Goal: Task Accomplishment & Management: Use online tool/utility

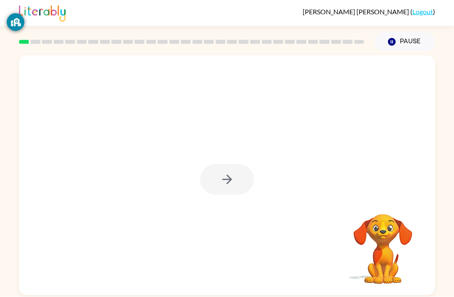
scroll to position [27, 0]
click at [232, 164] on button "button" at bounding box center [227, 179] width 54 height 31
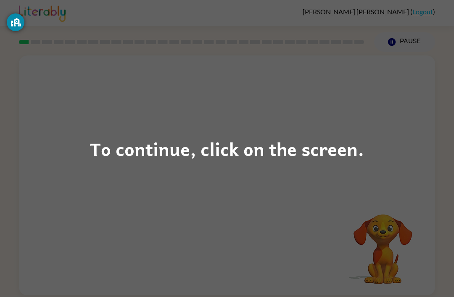
click at [291, 136] on div "To continue, click on the screen." at bounding box center [227, 149] width 274 height 29
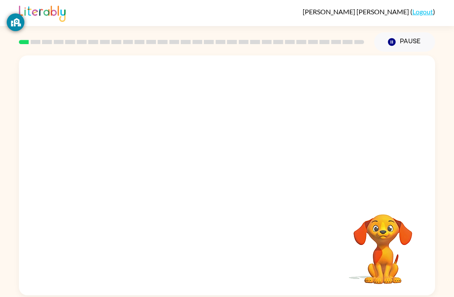
click at [281, 153] on div at bounding box center [227, 126] width 416 height 141
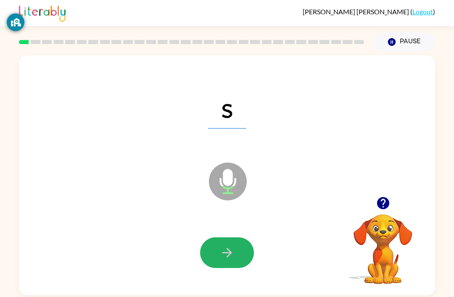
click at [224, 238] on button "button" at bounding box center [227, 253] width 54 height 31
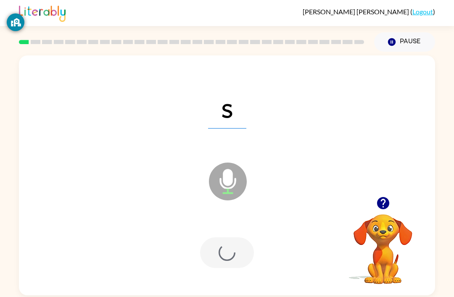
click at [242, 238] on div at bounding box center [227, 253] width 54 height 31
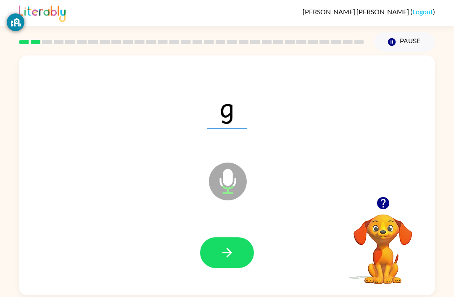
click at [235, 238] on button "button" at bounding box center [227, 253] width 54 height 31
click at [241, 238] on button "button" at bounding box center [227, 253] width 54 height 31
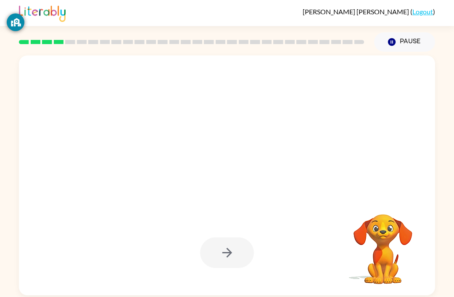
click at [254, 229] on div at bounding box center [226, 253] width 399 height 69
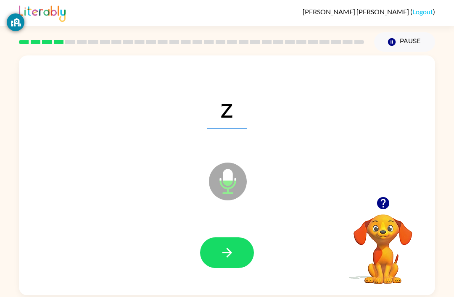
click at [231, 246] on icon "button" at bounding box center [227, 253] width 15 height 15
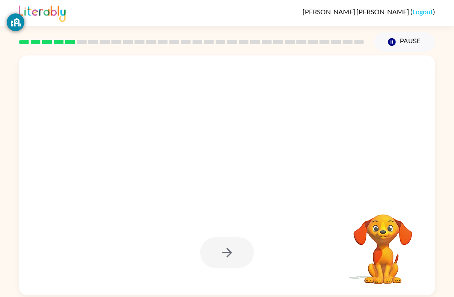
click at [391, 226] on video "Your browser must support playing .mp4 files to use Literably. Please try using…" at bounding box center [383, 243] width 84 height 84
click at [381, 231] on video "Your browser must support playing .mp4 files to use Literably. Please try using…" at bounding box center [383, 243] width 84 height 84
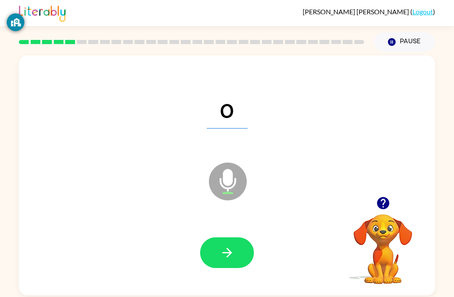
click at [214, 238] on button "button" at bounding box center [227, 253] width 54 height 31
click at [226, 248] on icon "button" at bounding box center [227, 253] width 10 height 10
click at [236, 238] on button "button" at bounding box center [227, 253] width 54 height 31
click at [222, 246] on icon "button" at bounding box center [227, 253] width 15 height 15
click at [234, 246] on icon "button" at bounding box center [227, 253] width 15 height 15
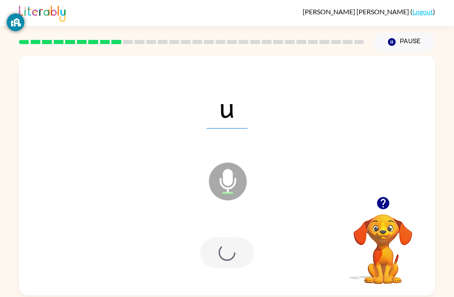
click at [234, 238] on div at bounding box center [227, 253] width 54 height 31
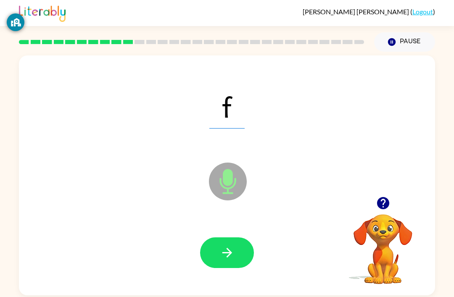
click at [235, 238] on button "button" at bounding box center [227, 253] width 54 height 31
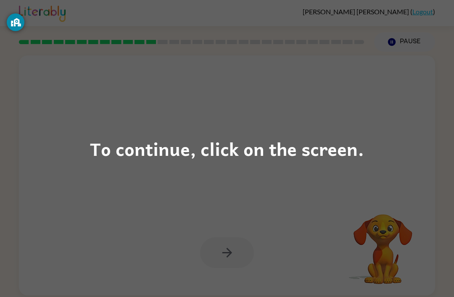
click at [332, 153] on div "To continue, click on the screen." at bounding box center [227, 149] width 274 height 29
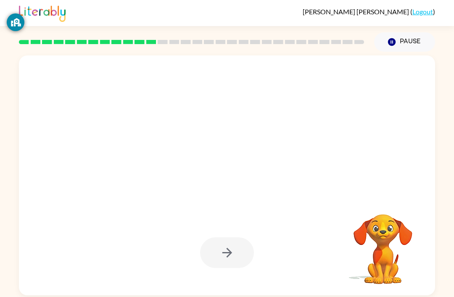
click at [324, 154] on div at bounding box center [227, 176] width 416 height 240
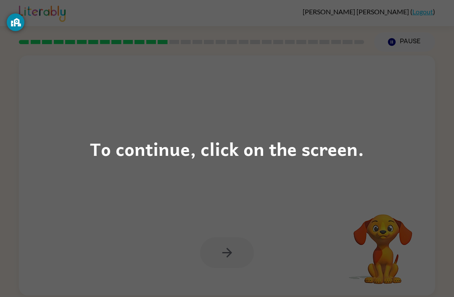
click at [324, 156] on div "To continue, click on the screen." at bounding box center [227, 149] width 274 height 29
click at [197, 231] on div "To continue, click on the screen." at bounding box center [227, 148] width 454 height 297
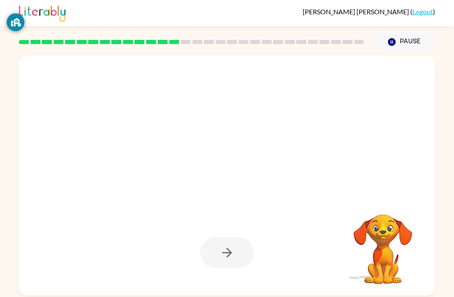
click at [263, 151] on div at bounding box center [227, 176] width 416 height 240
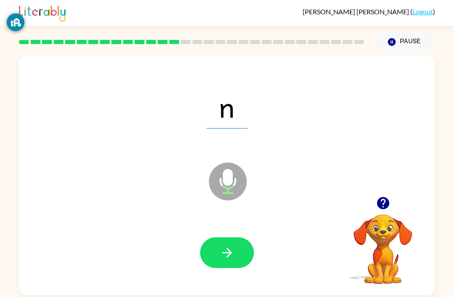
click at [242, 238] on button "button" at bounding box center [227, 253] width 54 height 31
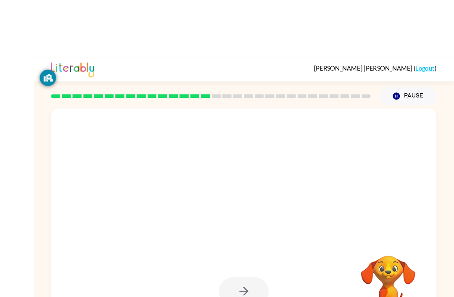
scroll to position [3, 0]
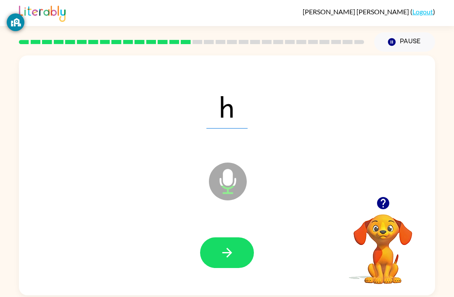
click at [236, 249] on button "button" at bounding box center [227, 253] width 54 height 31
click at [380, 227] on video "Your browser must support playing .mp4 files to use Literably. Please try using…" at bounding box center [383, 243] width 84 height 84
click at [387, 212] on button "button" at bounding box center [383, 203] width 21 height 21
click at [386, 212] on video "Your browser must support playing .mp4 files to use Literably. Please try using…" at bounding box center [383, 243] width 84 height 84
click at [380, 202] on video "Your browser must support playing .mp4 files to use Literably. Please try using…" at bounding box center [383, 243] width 84 height 84
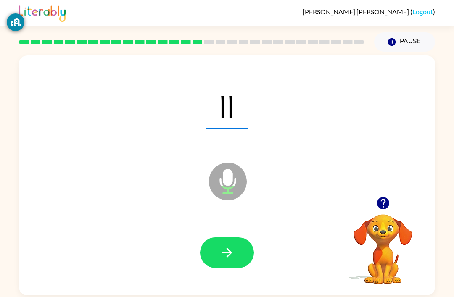
click at [225, 262] on button "button" at bounding box center [227, 253] width 54 height 31
click at [225, 262] on div at bounding box center [227, 253] width 54 height 31
click at [0, 187] on div "j Microphone The Microphone is here when it is your turn to talk Your browser m…" at bounding box center [227, 174] width 454 height 244
click at [233, 254] on icon "button" at bounding box center [227, 253] width 15 height 15
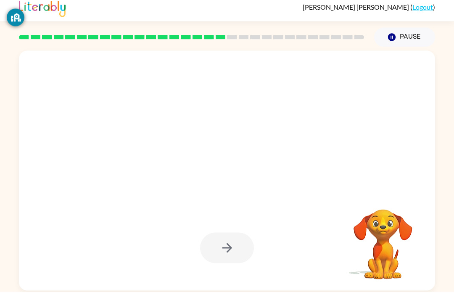
scroll to position [0, 0]
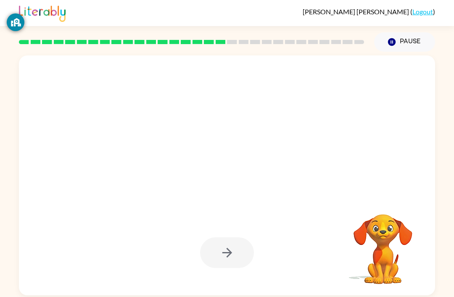
click at [400, 209] on video "Your browser must support playing .mp4 files to use Literably. Please try using…" at bounding box center [383, 243] width 84 height 84
click at [399, 208] on video "Your browser must support playing .mp4 files to use Literably. Please try using…" at bounding box center [383, 243] width 84 height 84
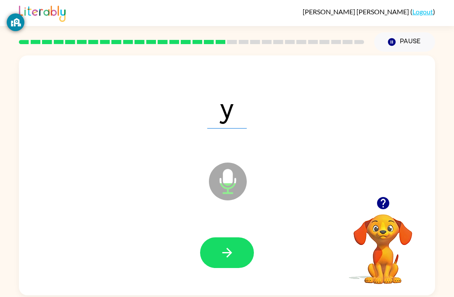
click at [239, 243] on button "button" at bounding box center [227, 253] width 54 height 31
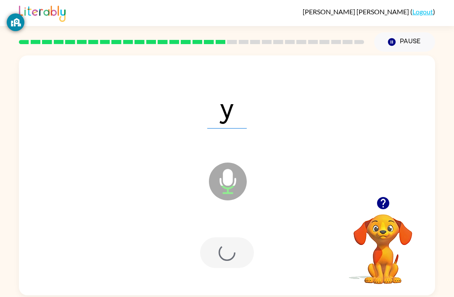
click at [240, 245] on div at bounding box center [226, 253] width 399 height 69
click at [241, 243] on div at bounding box center [227, 253] width 54 height 31
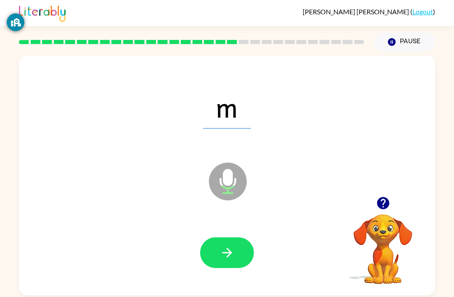
click at [219, 238] on button "button" at bounding box center [227, 253] width 54 height 31
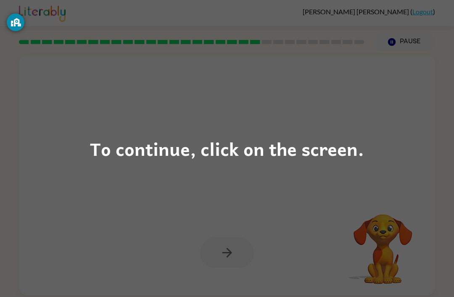
click at [300, 143] on div "To continue, click on the screen." at bounding box center [227, 149] width 274 height 29
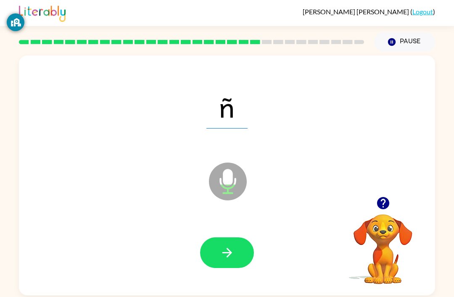
click at [274, 27] on div at bounding box center [191, 41] width 355 height 29
click at [286, 27] on div at bounding box center [191, 41] width 355 height 29
click at [298, 27] on div at bounding box center [191, 41] width 355 height 29
click at [314, 27] on div at bounding box center [191, 41] width 355 height 29
click at [329, 27] on div at bounding box center [191, 41] width 355 height 29
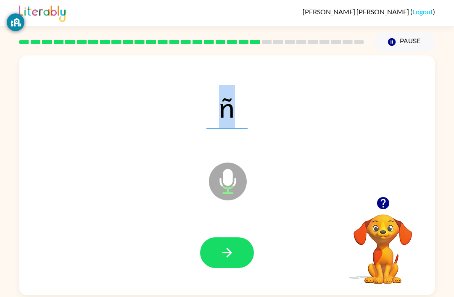
click at [350, 27] on div at bounding box center [191, 41] width 355 height 29
click at [354, 27] on div at bounding box center [191, 41] width 355 height 29
click at [367, 27] on div at bounding box center [191, 41] width 355 height 29
click at [229, 246] on icon "button" at bounding box center [227, 253] width 15 height 15
click at [218, 238] on button "button" at bounding box center [227, 253] width 54 height 31
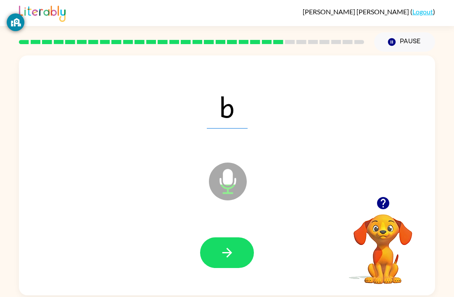
click at [330, 27] on div at bounding box center [191, 41] width 355 height 29
click at [233, 246] on icon "button" at bounding box center [227, 253] width 15 height 15
click at [226, 219] on div at bounding box center [226, 253] width 399 height 69
click at [223, 246] on icon "button" at bounding box center [227, 253] width 15 height 15
click at [227, 246] on icon "button" at bounding box center [227, 253] width 15 height 15
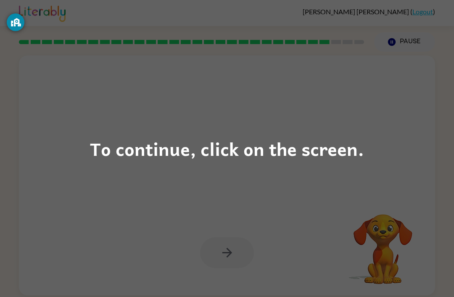
click at [227, 143] on div "To continue, click on the screen." at bounding box center [227, 149] width 274 height 29
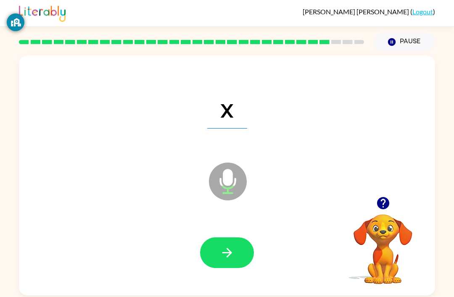
click at [215, 244] on button "button" at bounding box center [227, 253] width 54 height 31
click at [226, 246] on icon "button" at bounding box center [227, 253] width 15 height 15
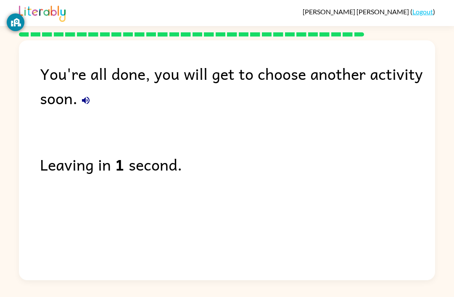
click at [442, 125] on div "You're all done, you will get to choose another activity soon. Leaving in 1 sec…" at bounding box center [227, 159] width 454 height 244
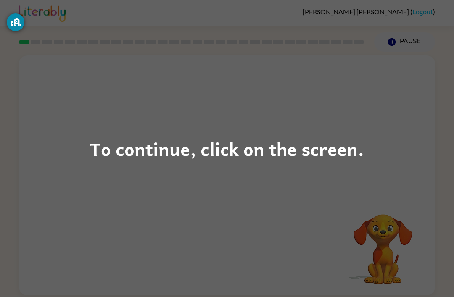
click at [276, 161] on div "To continue, click on the screen." at bounding box center [227, 149] width 274 height 29
click at [326, 148] on div "To continue, click on the screen." at bounding box center [227, 149] width 274 height 29
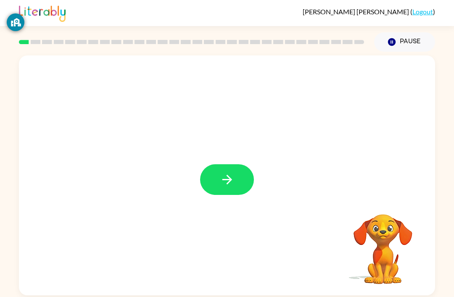
click at [211, 203] on div at bounding box center [227, 176] width 416 height 240
click at [252, 180] on button "button" at bounding box center [227, 179] width 54 height 31
click at [252, 180] on div at bounding box center [227, 176] width 416 height 240
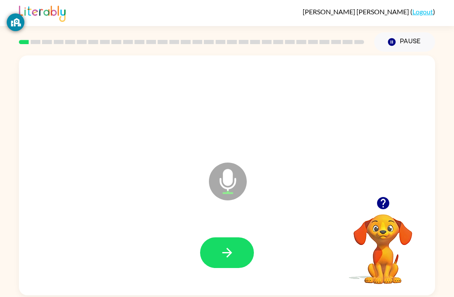
click at [225, 255] on icon "button" at bounding box center [227, 253] width 15 height 15
click at [224, 268] on button "button" at bounding box center [227, 253] width 54 height 31
click at [231, 255] on icon "button" at bounding box center [227, 253] width 10 height 10
click at [237, 246] on button "button" at bounding box center [227, 253] width 54 height 31
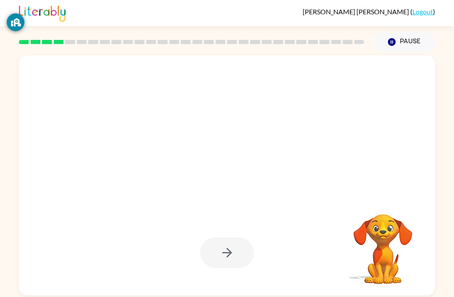
click at [233, 268] on div at bounding box center [227, 253] width 54 height 31
click at [234, 257] on div at bounding box center [227, 253] width 54 height 31
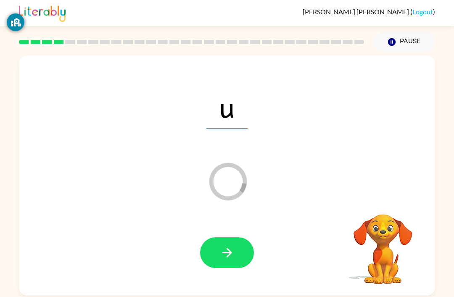
scroll to position [27, 0]
click at [232, 246] on icon "button" at bounding box center [227, 253] width 15 height 15
click at [229, 246] on icon "button" at bounding box center [227, 253] width 15 height 15
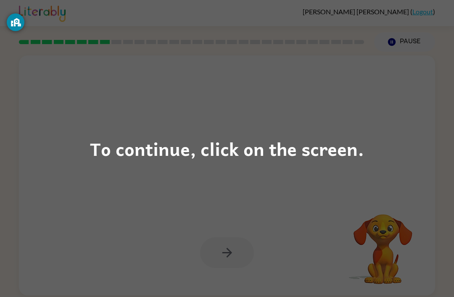
click at [208, 229] on div "To continue, click on the screen." at bounding box center [227, 148] width 454 height 297
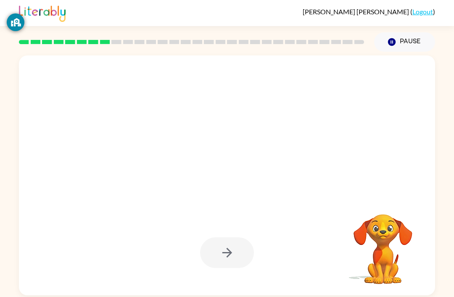
click at [231, 145] on div at bounding box center [206, 160] width 359 height 30
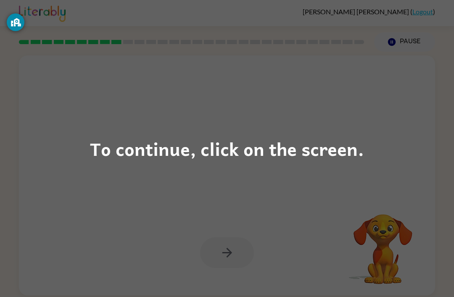
click at [225, 225] on div "To continue, click on the screen." at bounding box center [227, 148] width 454 height 297
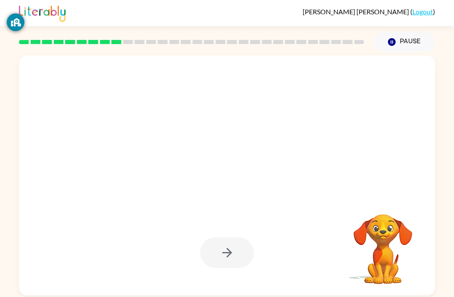
click at [221, 238] on div at bounding box center [227, 253] width 54 height 31
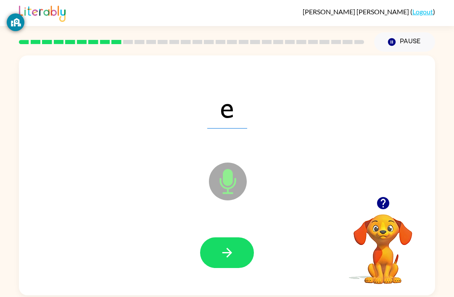
click at [232, 246] on icon "button" at bounding box center [227, 253] width 15 height 15
click at [235, 238] on button "button" at bounding box center [227, 253] width 54 height 31
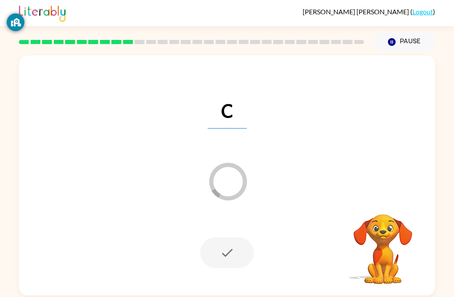
click at [267, 219] on div at bounding box center [226, 253] width 399 height 69
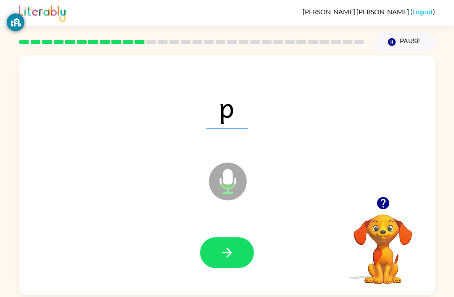
click at [224, 246] on icon "button" at bounding box center [227, 253] width 15 height 15
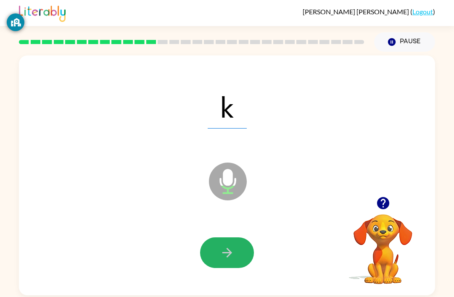
click at [232, 245] on button "button" at bounding box center [227, 253] width 54 height 31
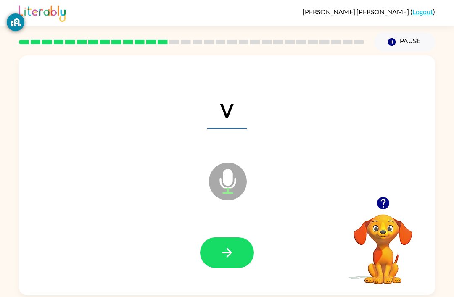
click at [231, 246] on icon "button" at bounding box center [227, 253] width 15 height 15
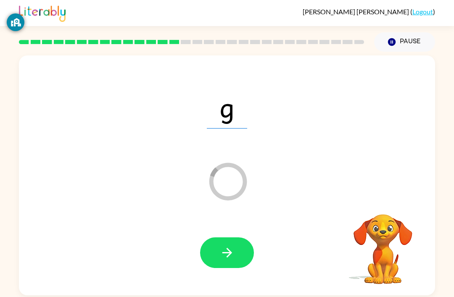
click at [216, 235] on div at bounding box center [226, 253] width 399 height 69
click at [226, 256] on icon "button" at bounding box center [227, 253] width 15 height 15
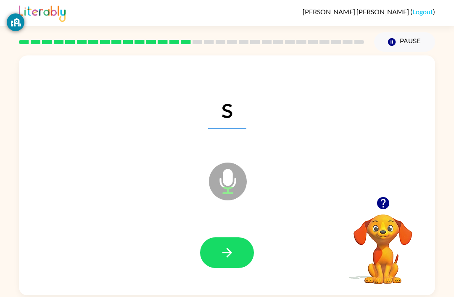
scroll to position [2, 0]
click at [227, 259] on icon "button" at bounding box center [227, 253] width 15 height 15
click at [244, 256] on button "button" at bounding box center [227, 253] width 54 height 31
click at [453, 175] on div "t Microphone The Microphone is here when it is your turn to talk Your browser m…" at bounding box center [227, 174] width 454 height 244
click at [229, 240] on button "button" at bounding box center [227, 253] width 54 height 31
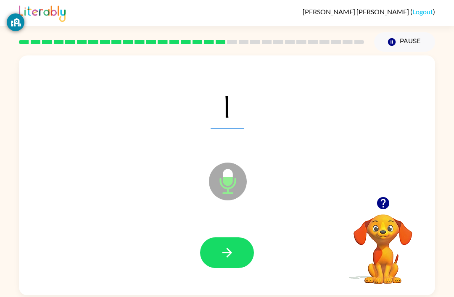
click at [228, 256] on icon "button" at bounding box center [227, 253] width 10 height 10
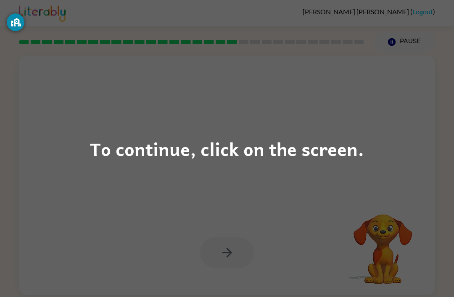
click at [296, 151] on div "To continue, click on the screen." at bounding box center [227, 149] width 274 height 29
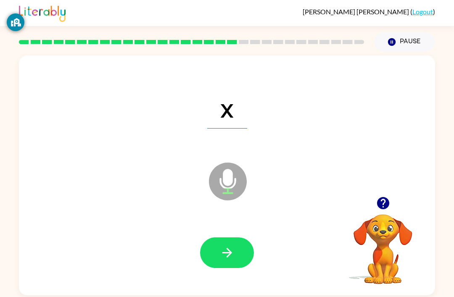
click at [245, 250] on button "button" at bounding box center [227, 253] width 54 height 31
click at [234, 243] on button "button" at bounding box center [227, 253] width 54 height 31
click at [217, 249] on button "button" at bounding box center [227, 253] width 54 height 31
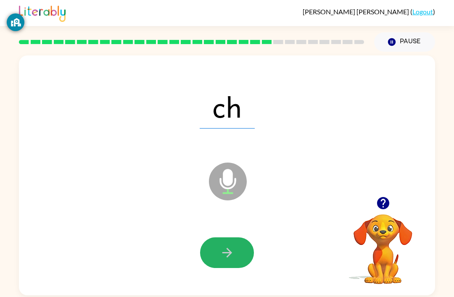
click at [220, 258] on icon "button" at bounding box center [227, 253] width 15 height 15
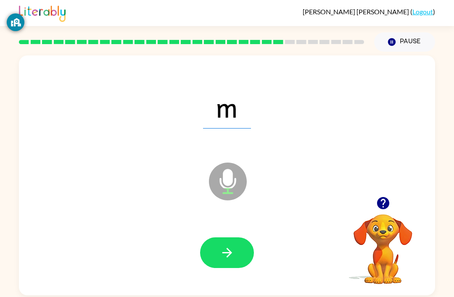
click at [227, 253] on icon "button" at bounding box center [227, 253] width 10 height 10
click at [226, 256] on icon "button" at bounding box center [227, 253] width 15 height 15
click at [315, 294] on div "d Microphone The Microphone is here when it is your turn to talk" at bounding box center [227, 176] width 416 height 240
click at [230, 260] on icon "button" at bounding box center [227, 253] width 15 height 15
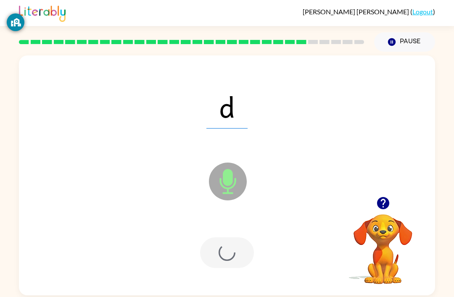
click at [229, 260] on div at bounding box center [227, 253] width 54 height 31
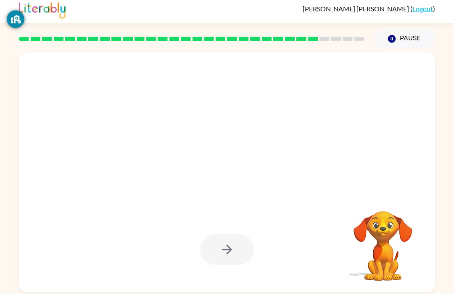
scroll to position [27, 0]
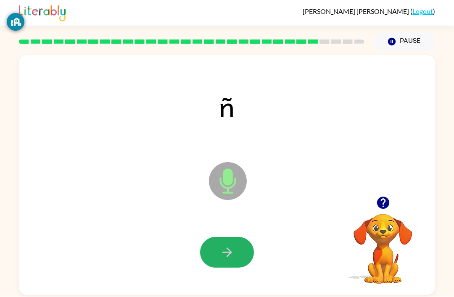
click at [227, 248] on icon "button" at bounding box center [227, 253] width 10 height 10
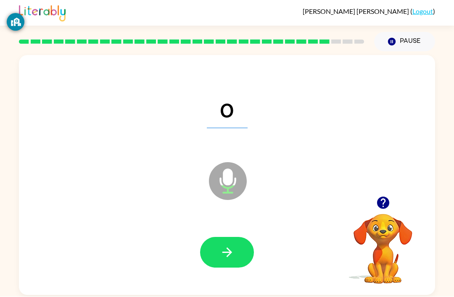
click at [228, 246] on icon "button" at bounding box center [227, 253] width 15 height 15
click at [217, 238] on button "button" at bounding box center [227, 253] width 54 height 31
click at [227, 248] on icon "button" at bounding box center [227, 253] width 10 height 10
